Goal: Task Accomplishment & Management: Manage account settings

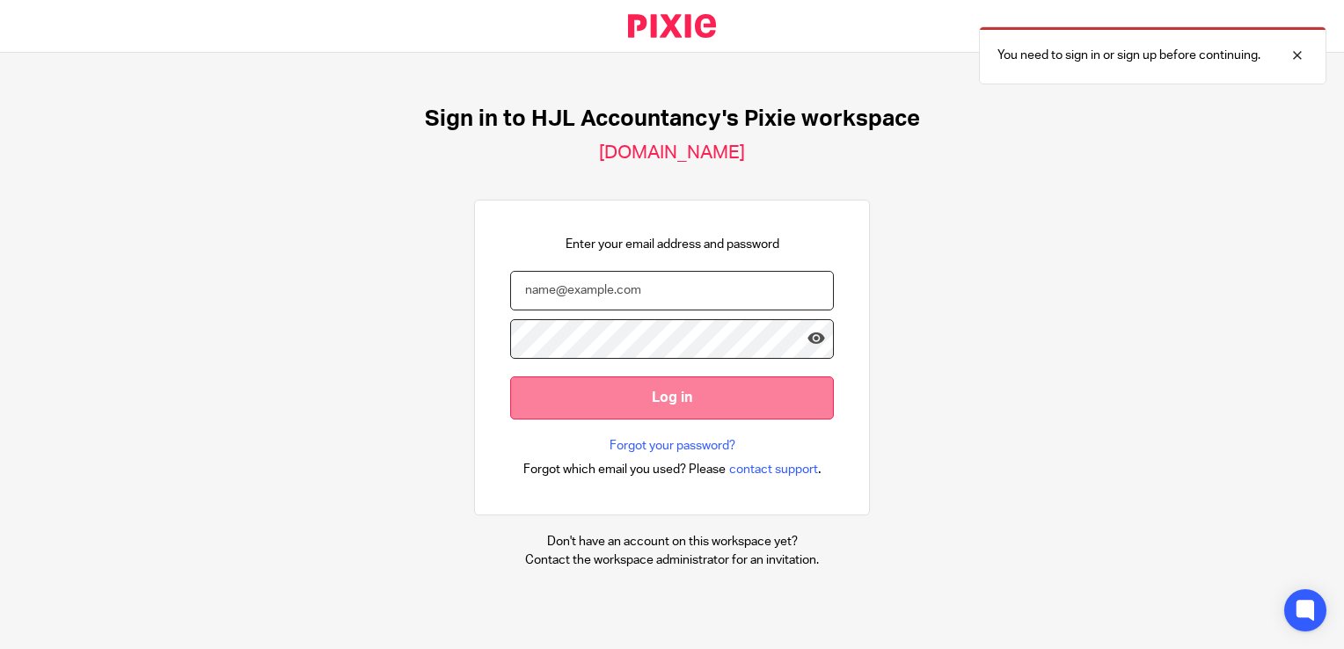
type input "syed@hjlaccountancy.com"
click at [662, 398] on input "Log in" at bounding box center [672, 398] width 324 height 43
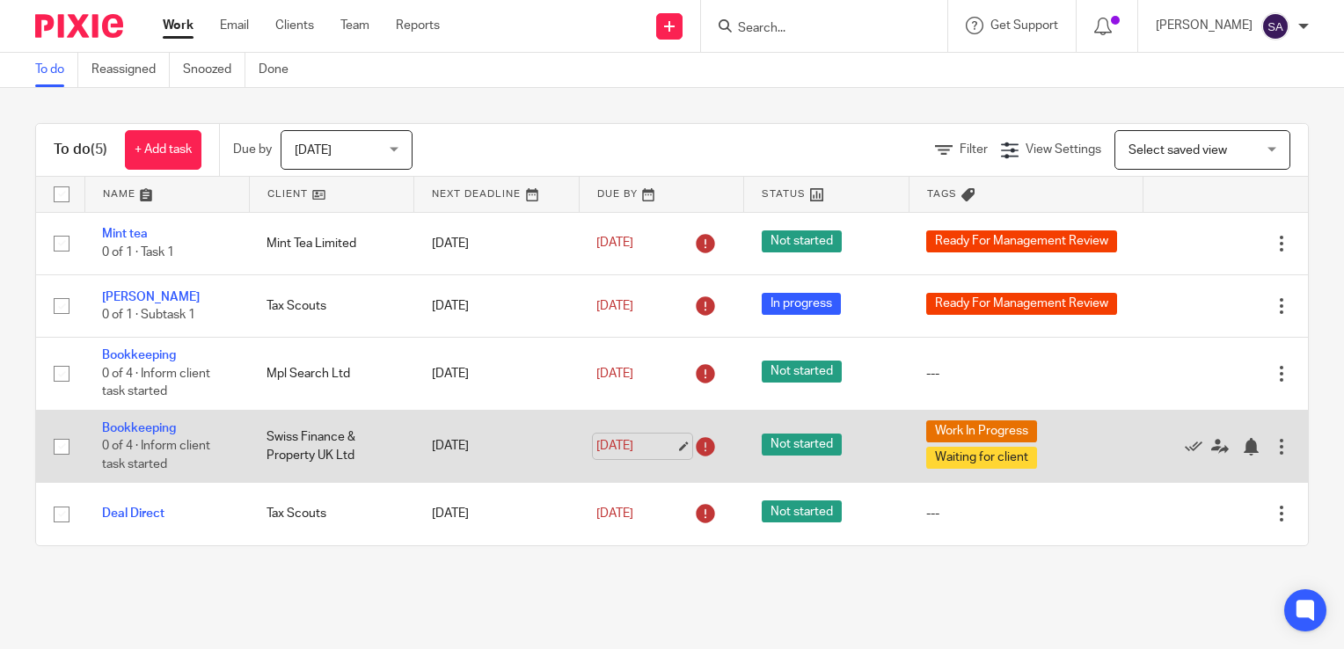
click at [669, 449] on link "9 Aug 2025" at bounding box center [635, 446] width 79 height 18
click at [969, 456] on span "Waiting for client" at bounding box center [981, 458] width 111 height 22
click at [153, 433] on link "Bookkeeping" at bounding box center [139, 428] width 74 height 12
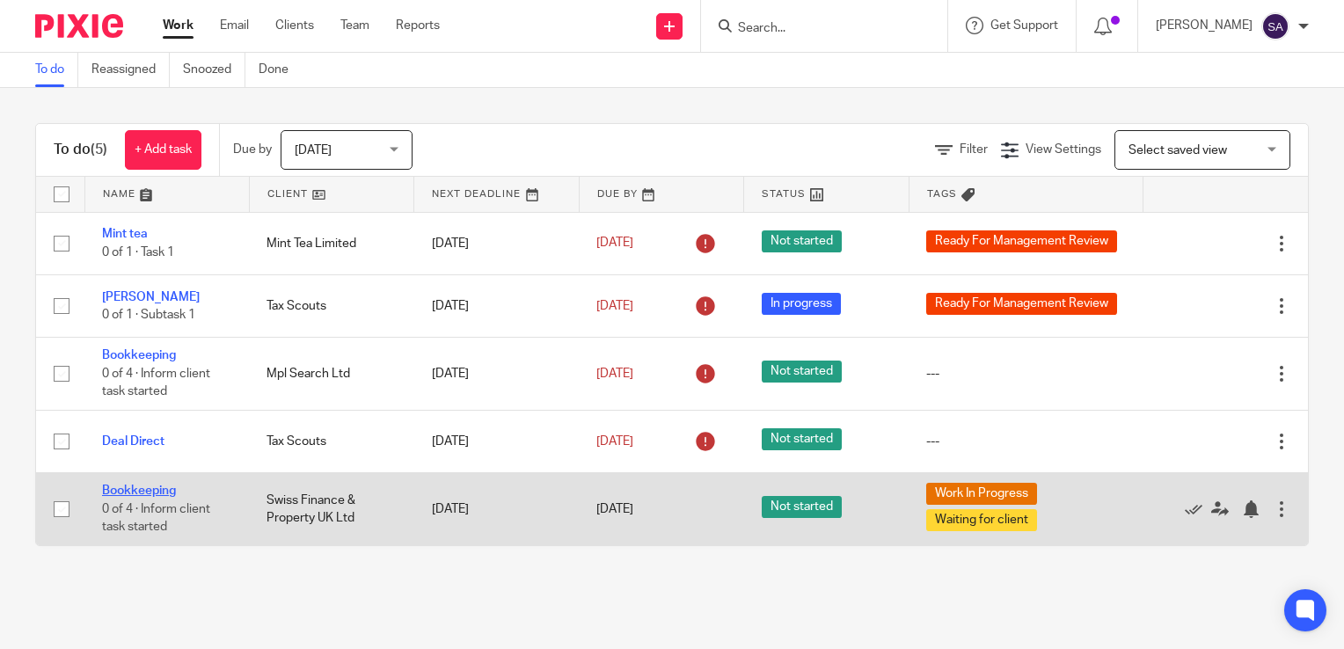
click at [143, 495] on link "Bookkeeping" at bounding box center [139, 491] width 74 height 12
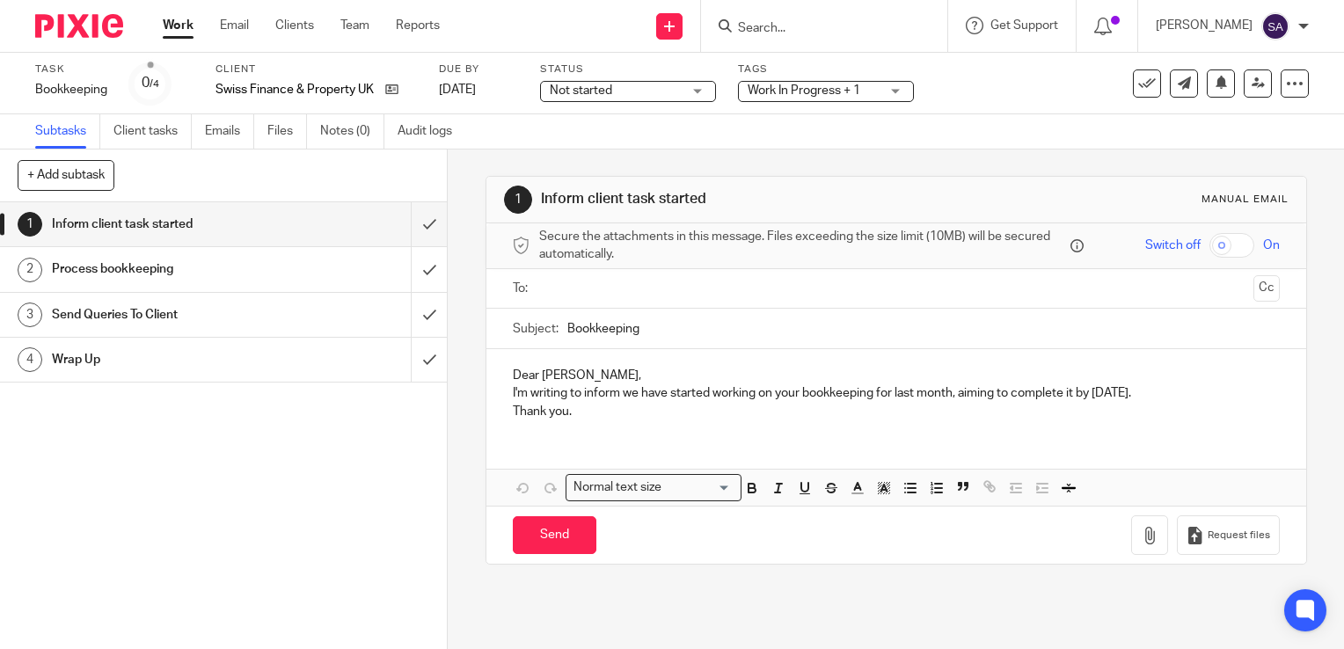
click at [787, 93] on span "Work In Progress + 1" at bounding box center [804, 90] width 113 height 12
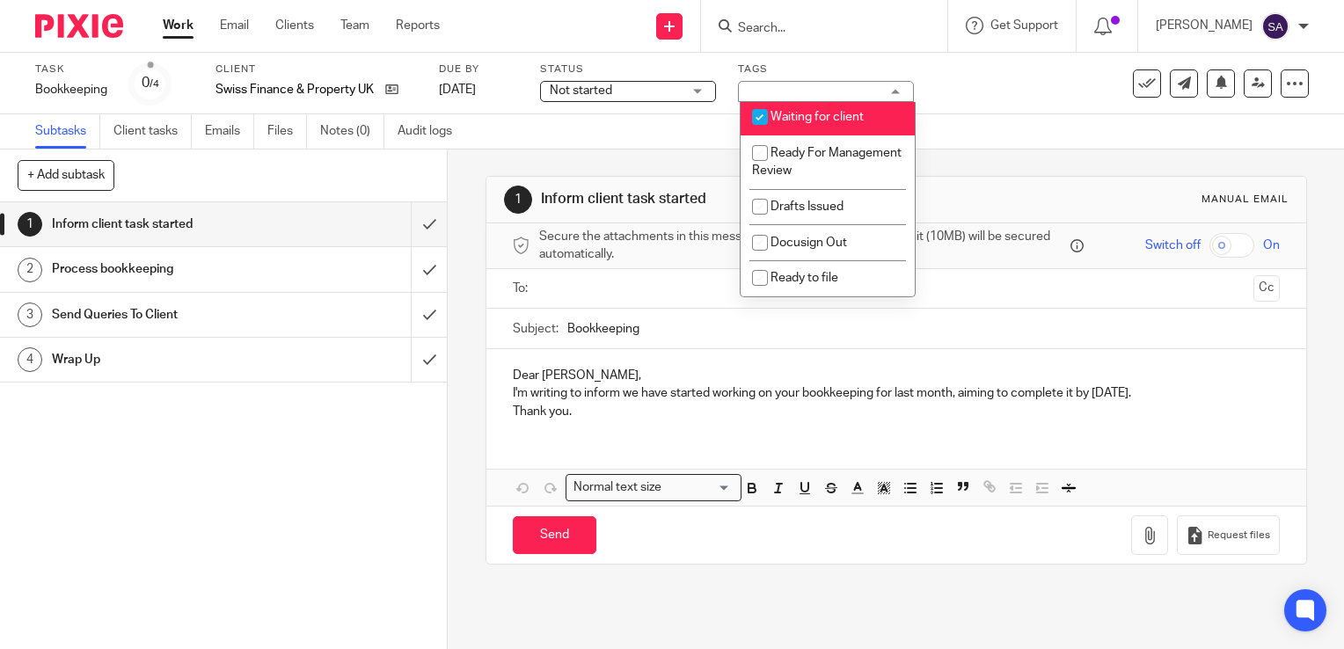
scroll to position [130, 0]
click at [762, 207] on input "checkbox" at bounding box center [759, 206] width 33 height 33
checkbox input "true"
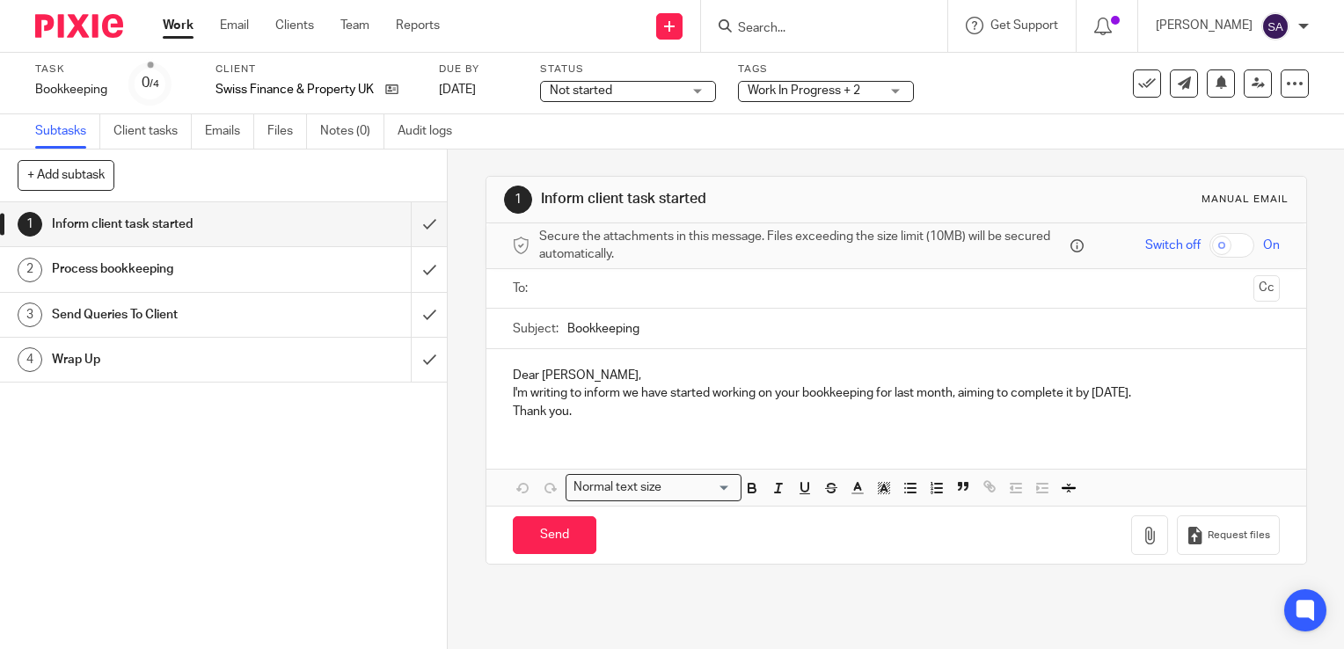
click at [786, 557] on div "Send You have unsaved changes Request files" at bounding box center [897, 535] width 820 height 58
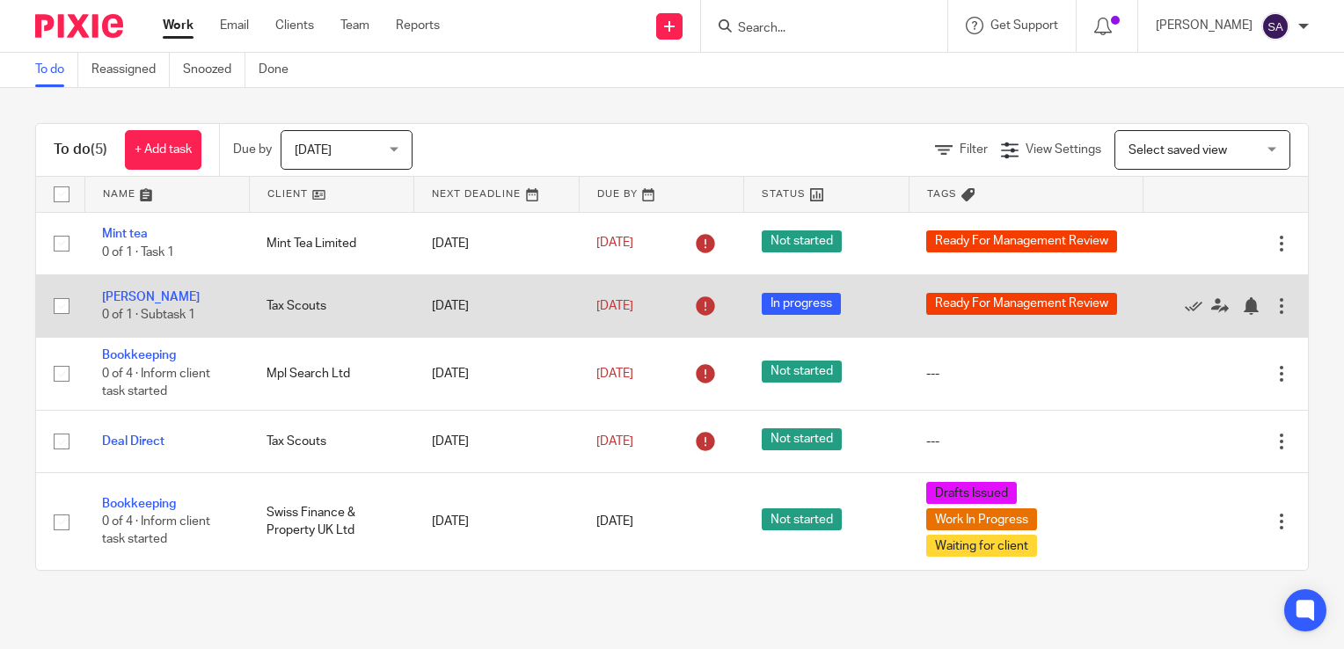
click at [1273, 304] on div at bounding box center [1282, 306] width 18 height 18
click at [1211, 307] on icon at bounding box center [1220, 306] width 18 height 18
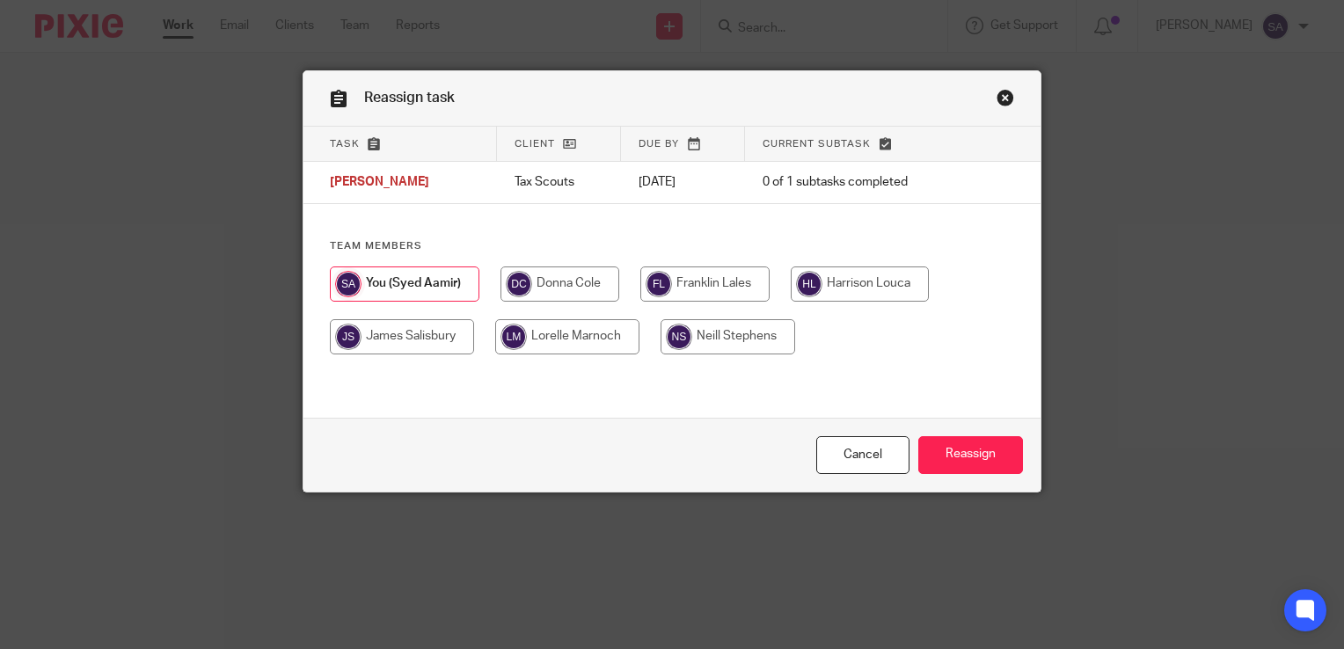
click at [1005, 100] on link "Close this dialog window" at bounding box center [1006, 101] width 18 height 24
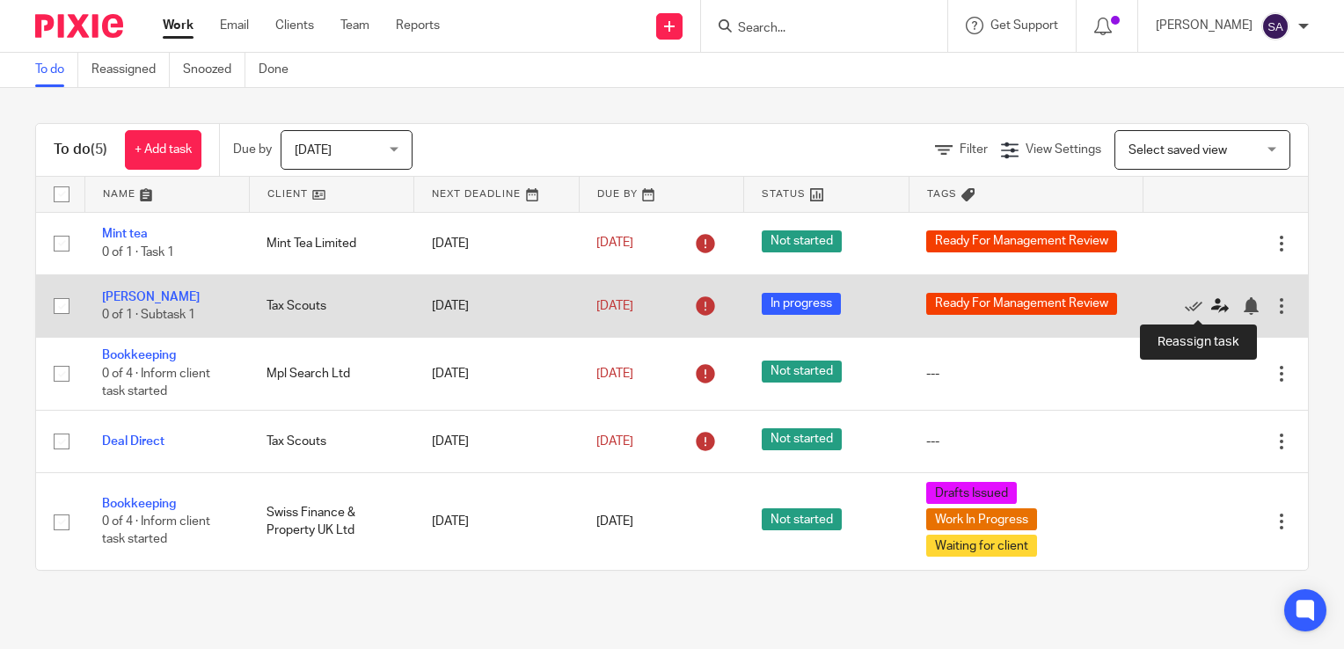
click at [1211, 306] on icon at bounding box center [1220, 306] width 18 height 18
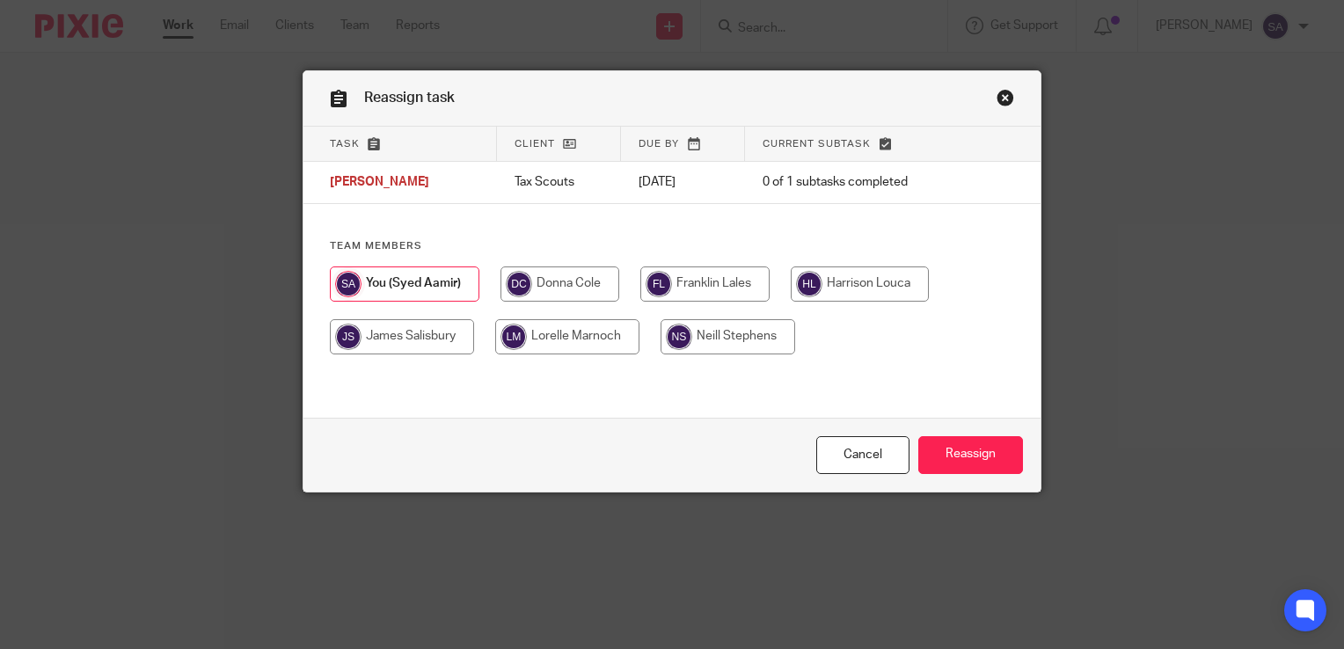
click at [555, 282] on input "radio" at bounding box center [560, 284] width 119 height 35
radio input "true"
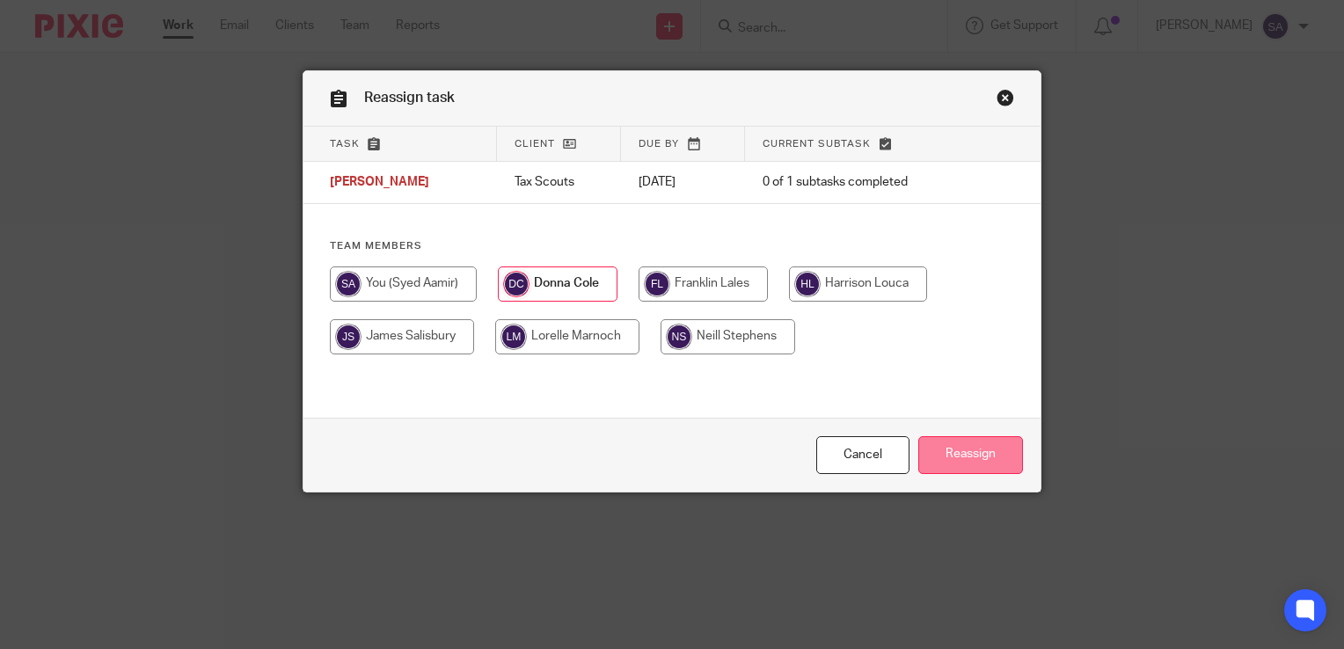
click at [971, 457] on input "Reassign" at bounding box center [970, 455] width 105 height 38
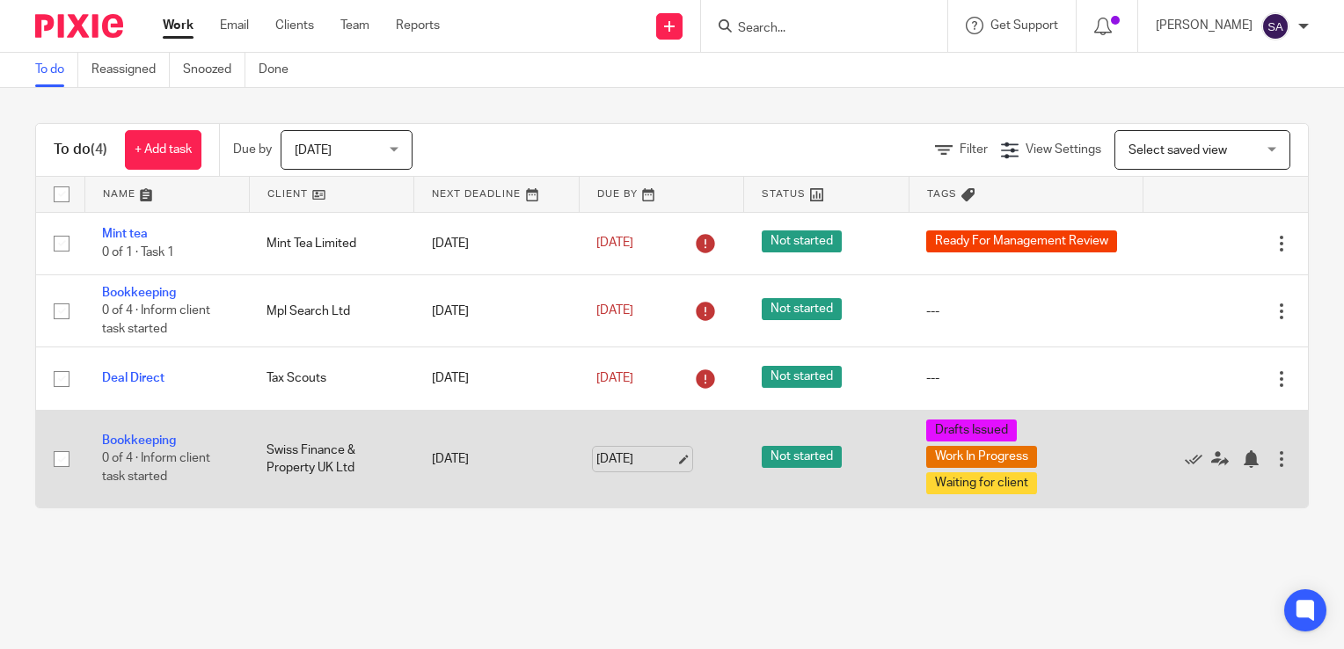
click at [672, 459] on link "13 Aug 2025" at bounding box center [635, 459] width 79 height 18
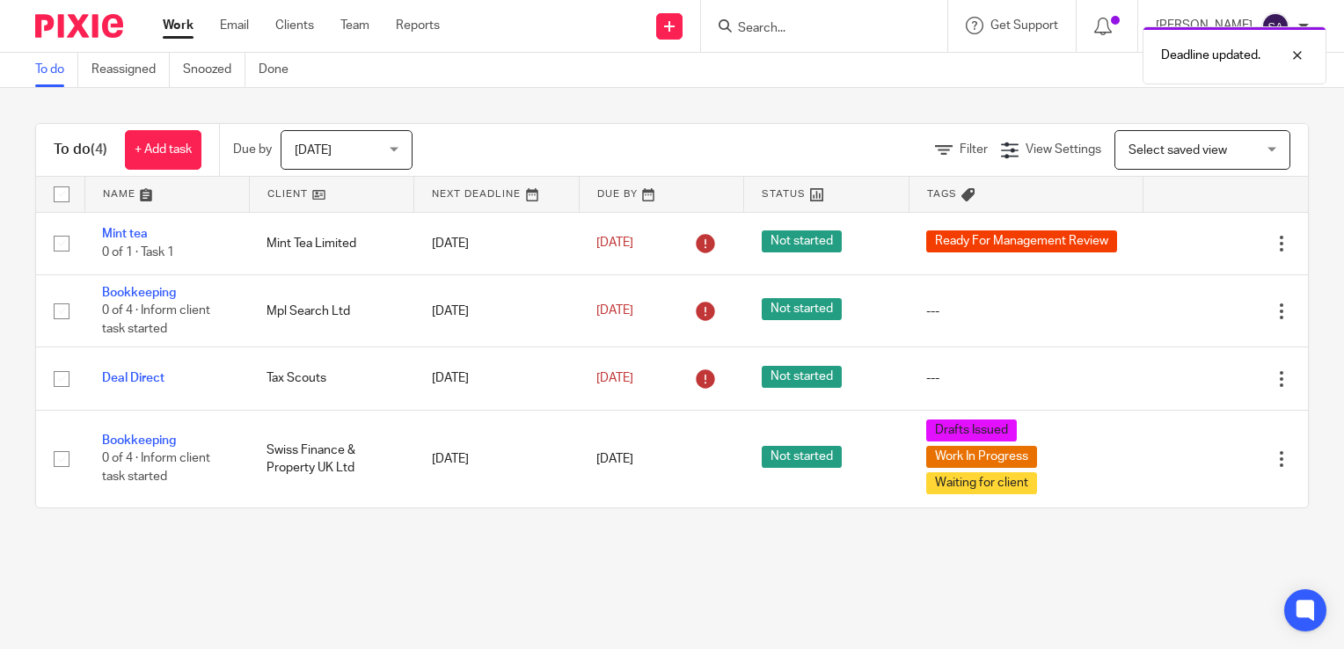
click at [660, 519] on div "To do (4) + Add task Due by Today Today Today Tomorrow This week Next week This…" at bounding box center [672, 316] width 1344 height 456
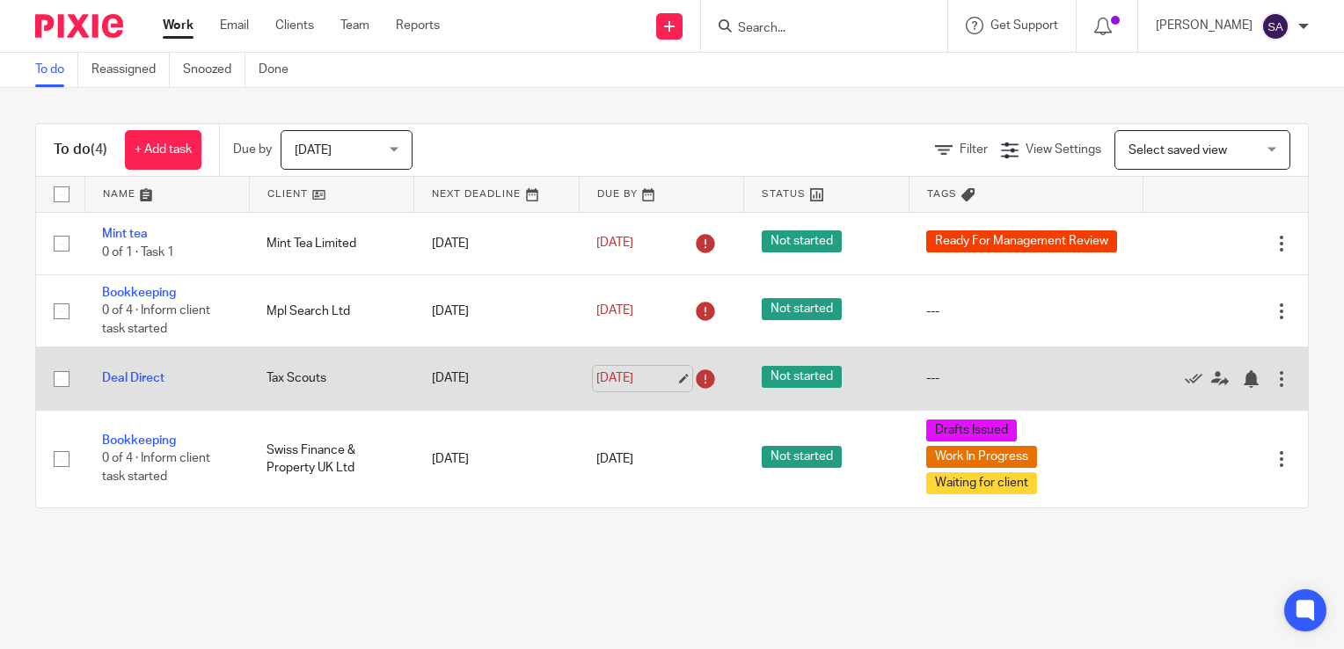
click at [672, 378] on link "12 Aug 2025" at bounding box center [635, 379] width 79 height 18
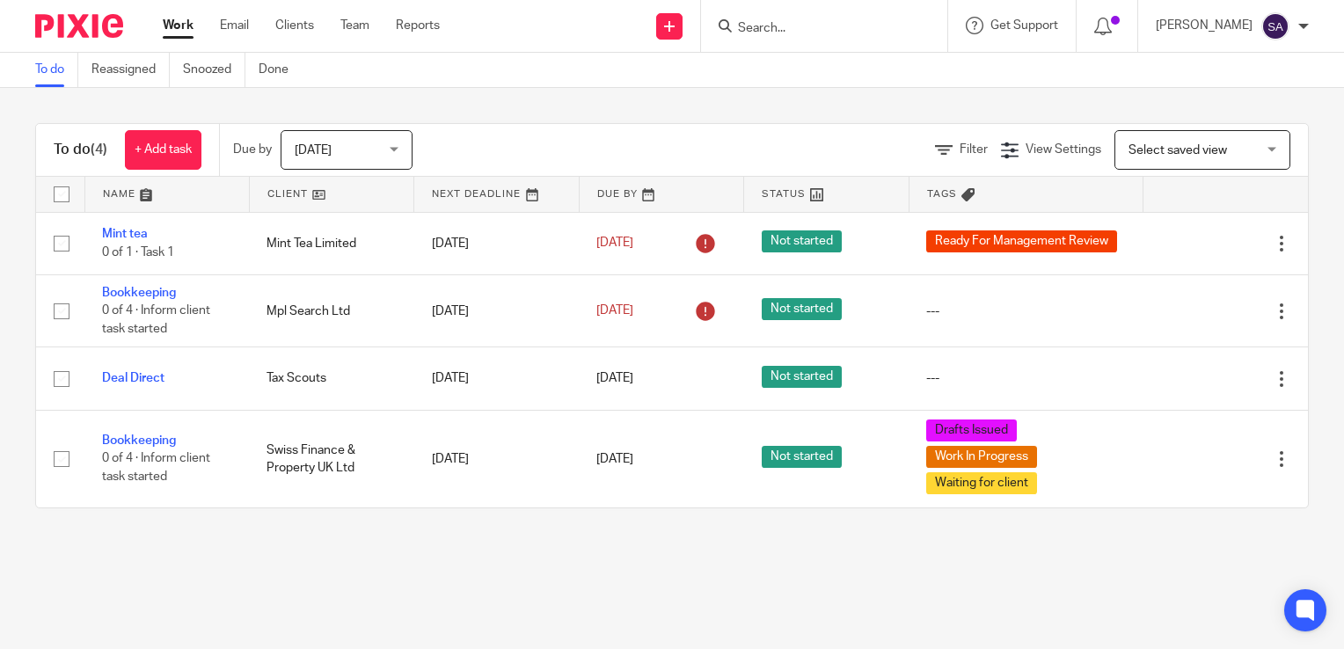
click at [1274, 24] on img at bounding box center [1276, 26] width 28 height 28
click at [1210, 122] on span "Logout" at bounding box center [1228, 122] width 40 height 12
